Goal: Information Seeking & Learning: Get advice/opinions

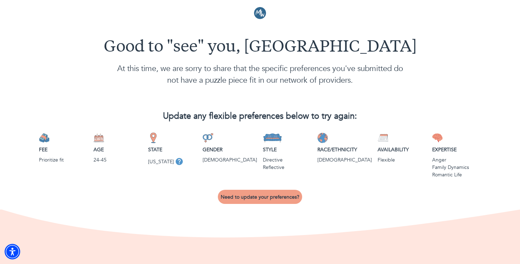
click at [269, 193] on button "Need to update your preferences?" at bounding box center [260, 197] width 84 height 14
select select "6"
select select "2"
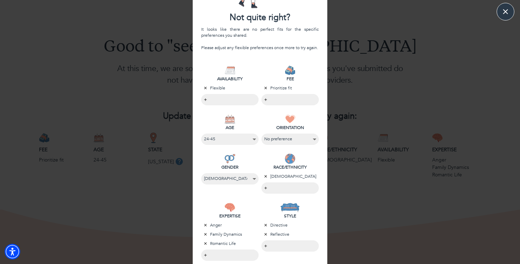
scroll to position [84, 0]
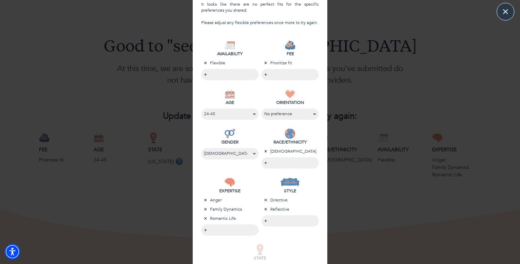
click at [266, 150] on icon "button" at bounding box center [265, 151] width 4 height 4
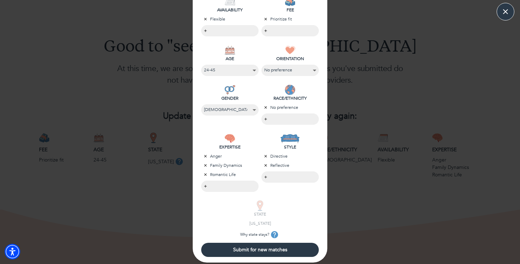
click at [258, 255] on button "Submit for new matches" at bounding box center [260, 250] width 118 height 14
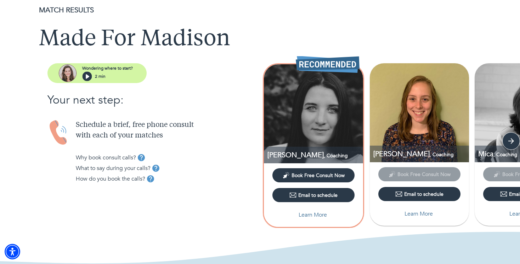
scroll to position [24, 0]
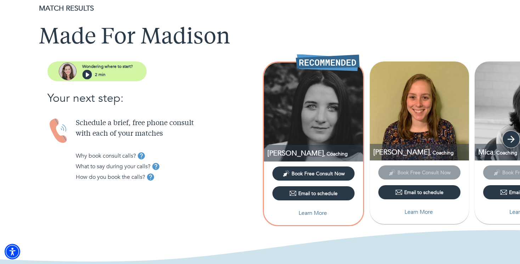
click at [512, 141] on icon "button" at bounding box center [510, 139] width 11 height 11
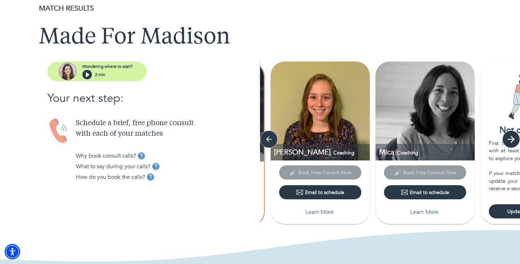
click at [512, 141] on icon "button" at bounding box center [510, 139] width 11 height 11
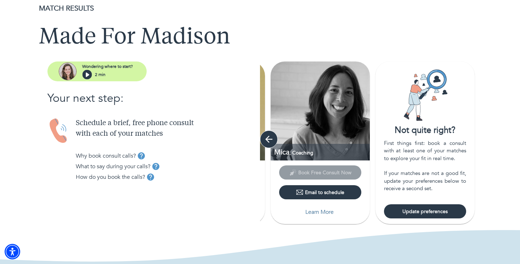
click at [269, 141] on icon "button" at bounding box center [268, 139] width 11 height 11
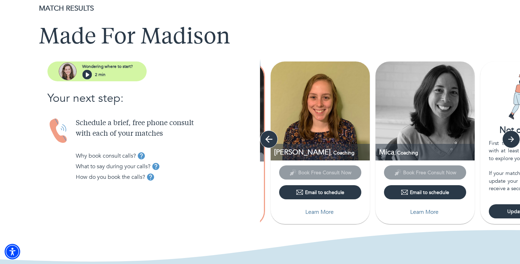
click at [269, 141] on icon "button" at bounding box center [268, 139] width 11 height 11
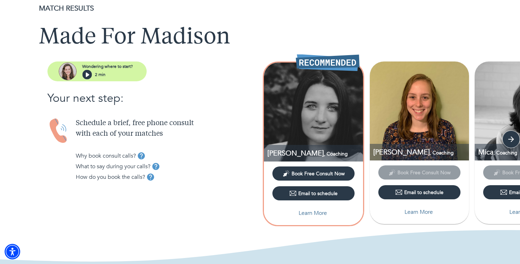
click at [316, 214] on p "Learn More" at bounding box center [312, 213] width 28 height 8
select select "6"
select select "2"
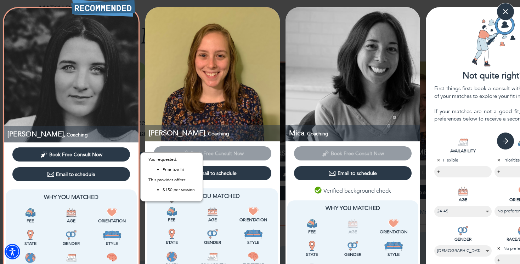
scroll to position [1, 0]
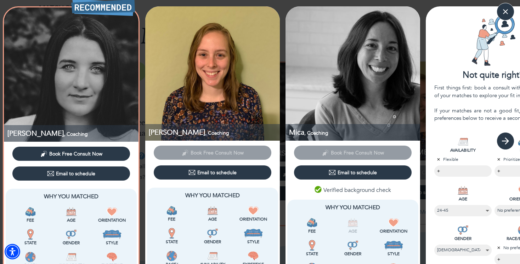
click at [504, 138] on icon "button" at bounding box center [505, 141] width 11 height 11
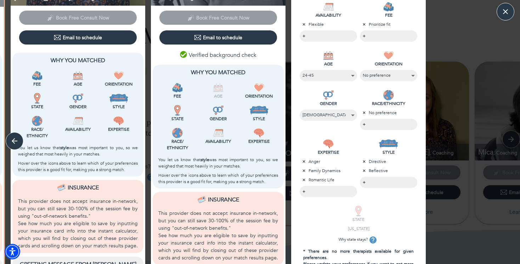
scroll to position [122, 0]
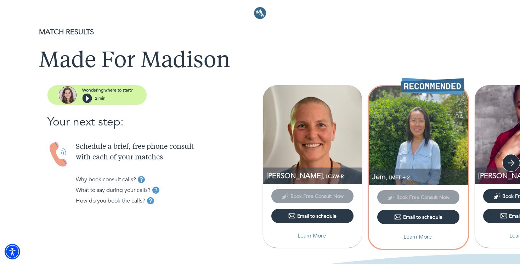
click at [511, 164] on icon "button" at bounding box center [510, 163] width 11 height 11
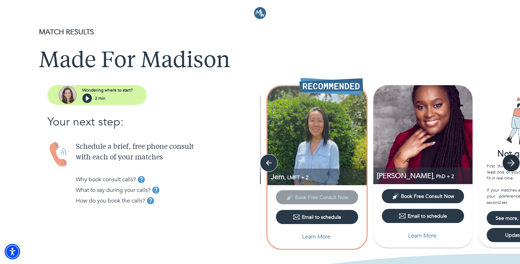
click at [510, 164] on icon "button" at bounding box center [510, 163] width 11 height 11
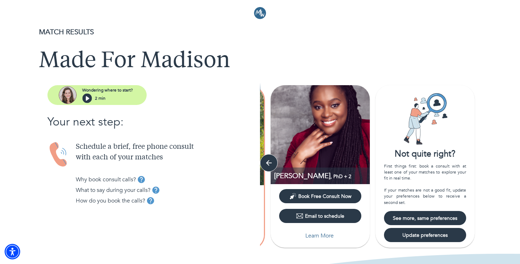
click at [418, 219] on span "See more, same preferences" at bounding box center [424, 218] width 76 height 7
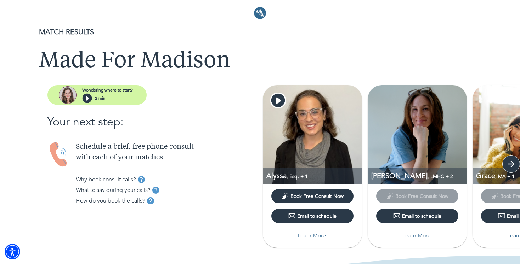
click at [509, 162] on icon "button" at bounding box center [510, 164] width 11 height 11
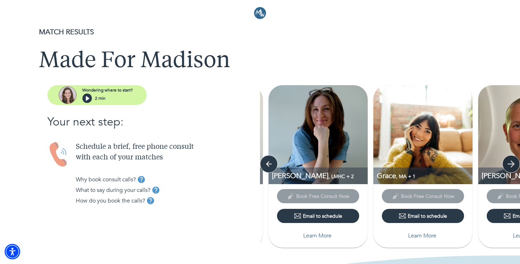
click at [509, 162] on icon "button" at bounding box center [510, 164] width 11 height 11
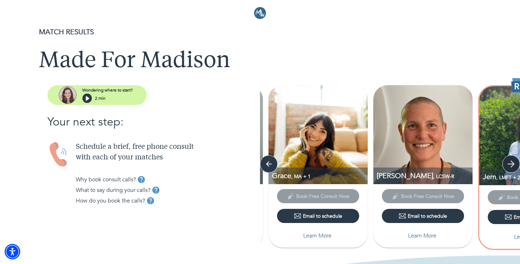
click at [509, 162] on icon "button" at bounding box center [510, 164] width 11 height 11
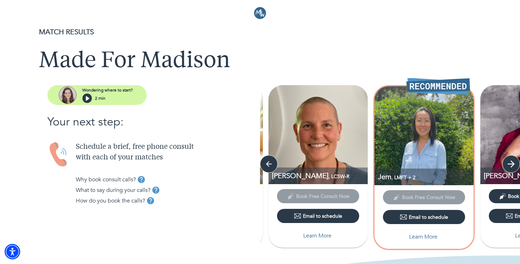
click at [509, 162] on icon "button" at bounding box center [510, 164] width 11 height 11
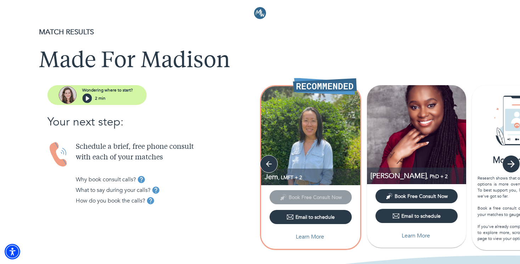
click at [509, 162] on icon "button" at bounding box center [510, 164] width 11 height 11
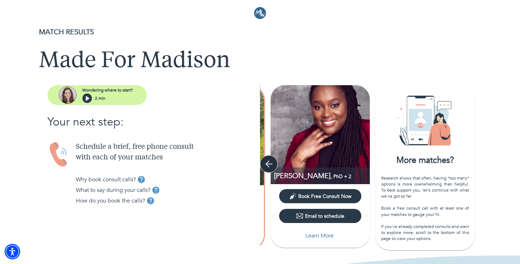
click at [269, 164] on icon "button" at bounding box center [268, 164] width 7 height 7
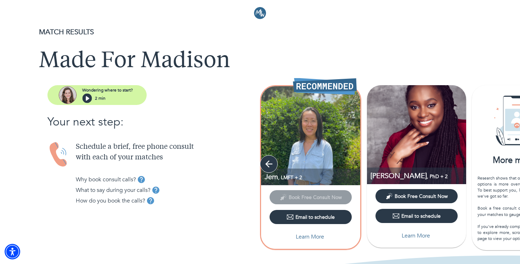
click at [269, 164] on icon "button" at bounding box center [268, 164] width 7 height 7
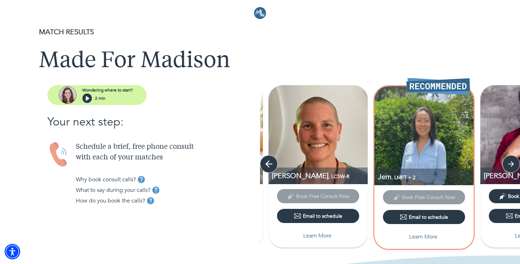
click at [269, 164] on icon "button" at bounding box center [268, 164] width 7 height 7
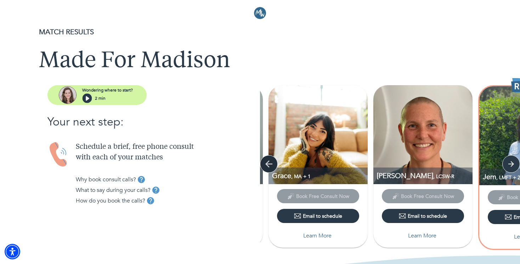
click at [269, 164] on icon "button" at bounding box center [268, 164] width 7 height 7
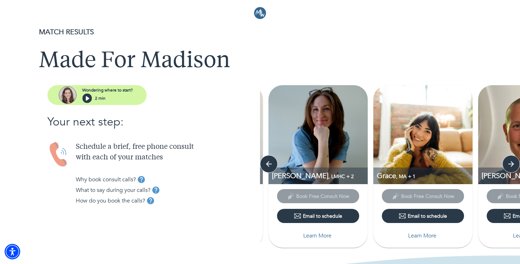
click at [321, 236] on p "Learn More" at bounding box center [317, 236] width 28 height 8
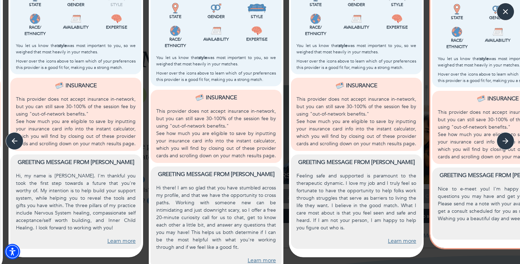
scroll to position [251, 0]
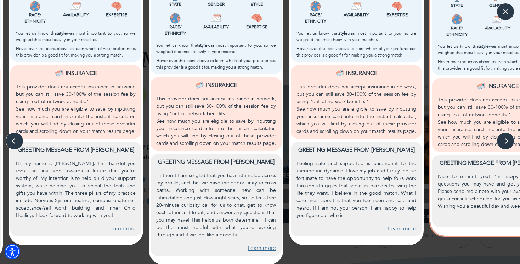
click at [120, 227] on link "Learn more" at bounding box center [121, 229] width 28 height 8
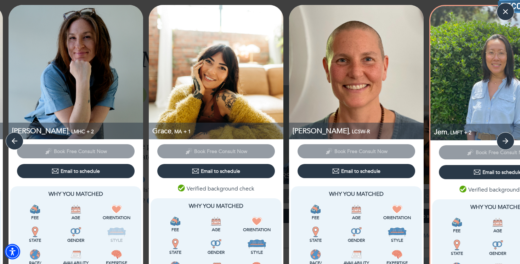
scroll to position [0, 0]
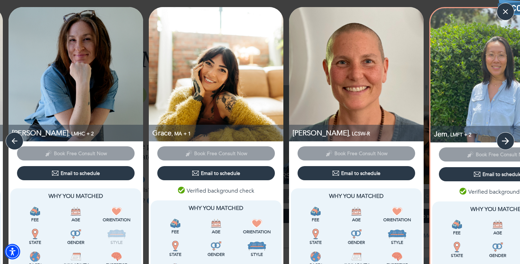
click at [508, 137] on icon "button" at bounding box center [505, 141] width 11 height 11
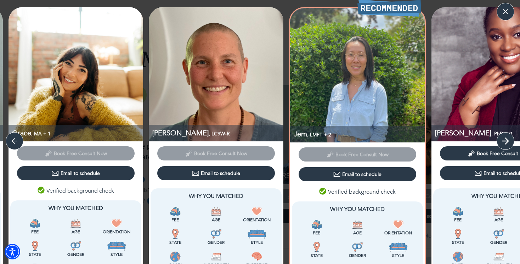
click at [505, 143] on icon "button" at bounding box center [505, 141] width 11 height 11
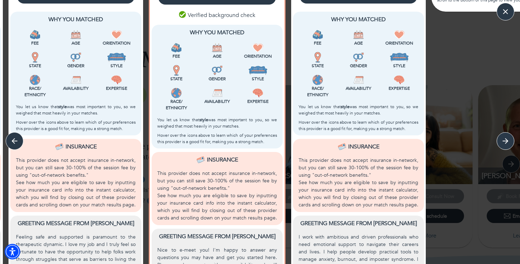
scroll to position [251, 0]
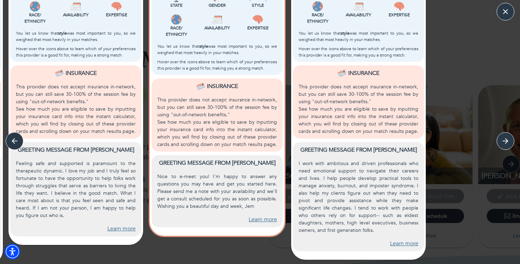
click at [262, 221] on link "Learn more" at bounding box center [262, 220] width 28 height 8
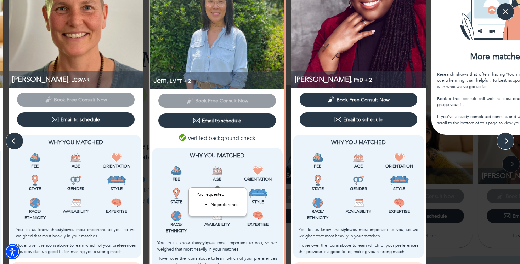
scroll to position [0, 0]
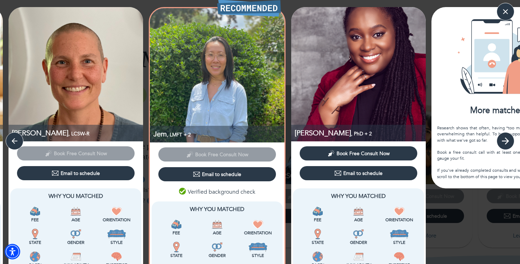
click at [505, 137] on icon "button" at bounding box center [505, 141] width 11 height 11
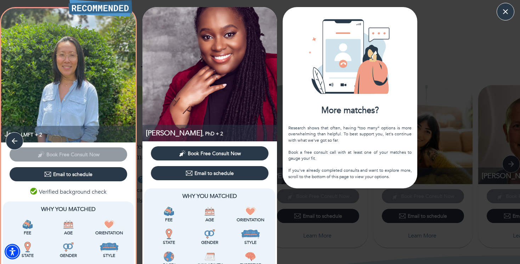
click at [353, 130] on div "Research shows that often, having *too many* options is more overwhelming than …" at bounding box center [349, 152] width 123 height 55
click at [500, 18] on button "button" at bounding box center [505, 12] width 18 height 18
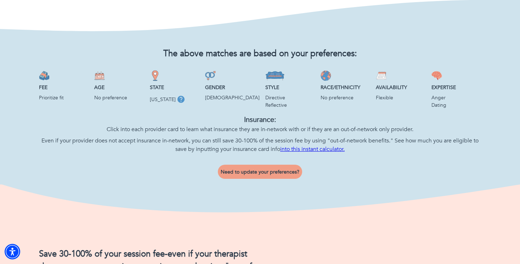
scroll to position [255, 0]
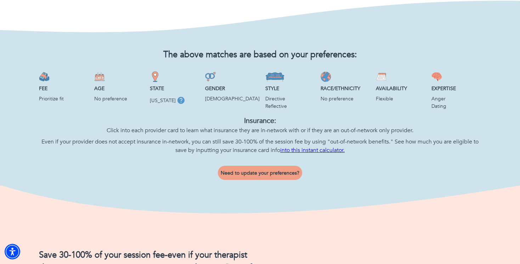
click at [245, 168] on button "Need to update your preferences?" at bounding box center [260, 173] width 84 height 14
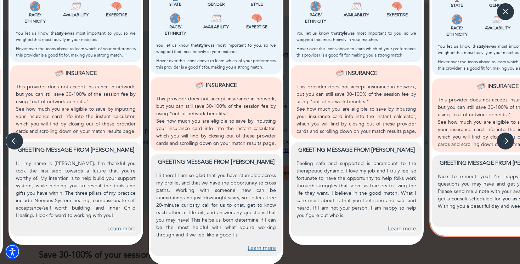
scroll to position [250, 0]
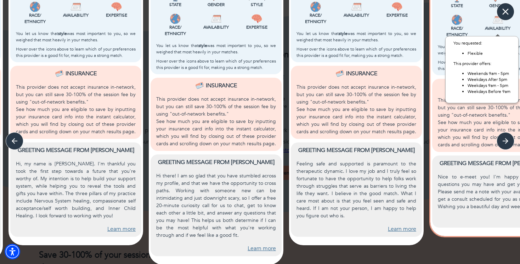
click at [503, 13] on icon "button" at bounding box center [505, 11] width 6 height 6
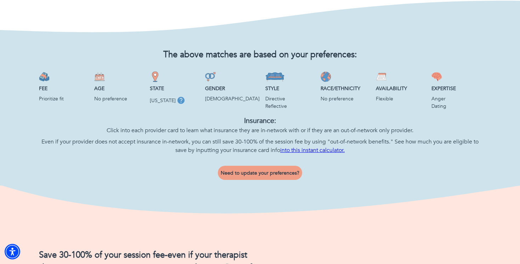
scroll to position [285, 0]
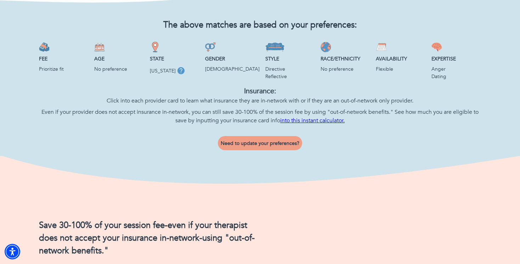
click at [281, 140] on span "Need to update your preferences?" at bounding box center [260, 143] width 79 height 7
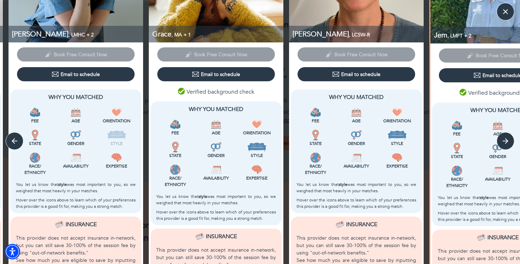
scroll to position [0, 0]
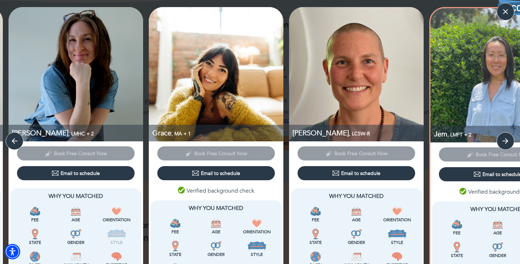
click at [515, 10] on img at bounding box center [529, 8] width 64 height 17
click at [500, 10] on icon "button" at bounding box center [505, 11] width 11 height 11
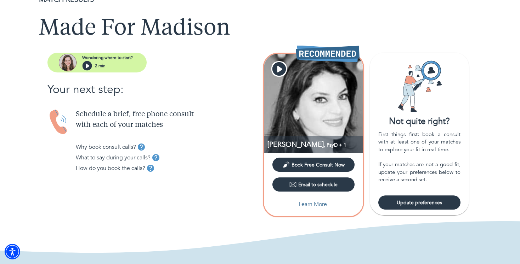
scroll to position [19, 0]
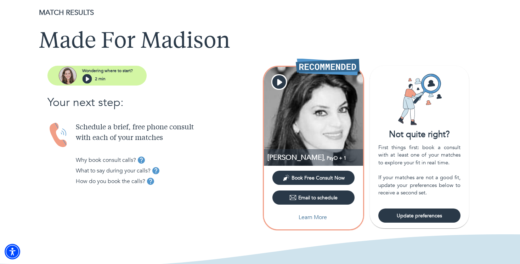
click at [319, 217] on p "Learn More" at bounding box center [312, 217] width 28 height 8
select select "2"
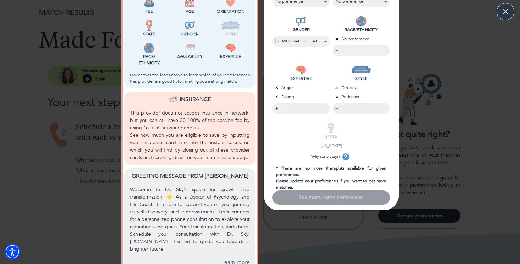
scroll to position [225, 0]
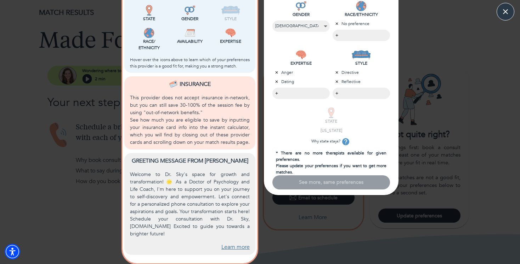
click at [230, 246] on link "Learn more" at bounding box center [235, 248] width 28 height 8
